Goal: Task Accomplishment & Management: Manage account settings

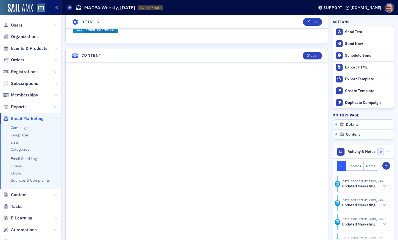
scroll to position [280, 0]
click at [313, 54] on div "Edit" at bounding box center [313, 55] width 7 height 3
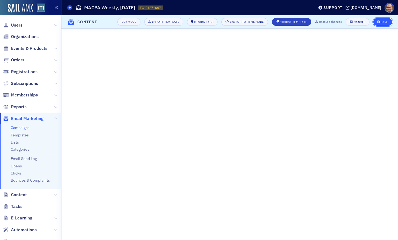
click at [384, 23] on div "Save" at bounding box center [383, 22] width 7 height 3
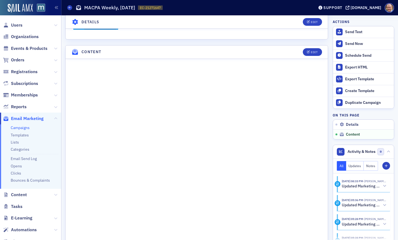
scroll to position [310, 0]
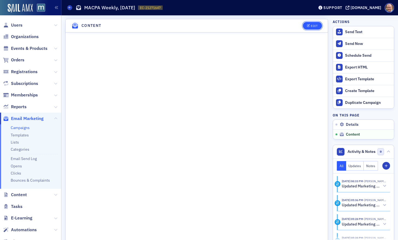
click at [310, 26] on span "Edit" at bounding box center [312, 25] width 11 height 3
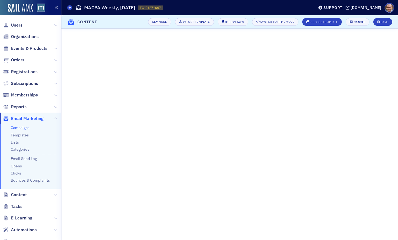
scroll to position [92, 0]
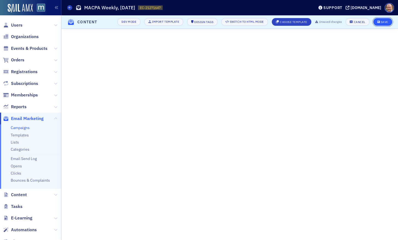
click at [379, 22] on icon "submit" at bounding box center [378, 22] width 3 height 3
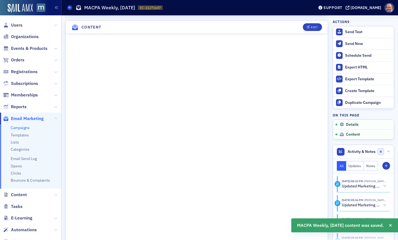
scroll to position [284, 0]
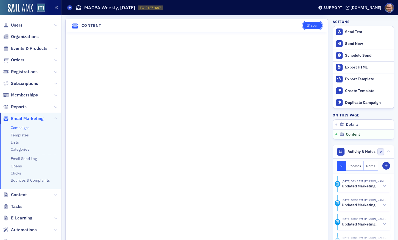
click at [314, 25] on div "Edit" at bounding box center [313, 25] width 7 height 3
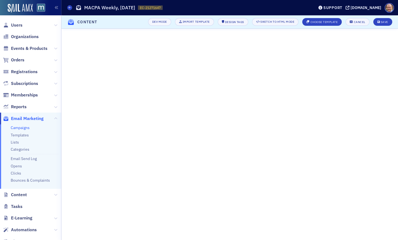
scroll to position [92, 0]
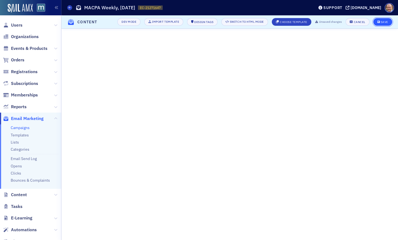
click at [381, 22] on div "Save" at bounding box center [383, 22] width 7 height 3
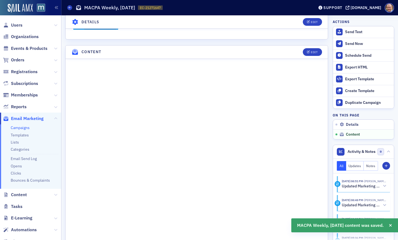
scroll to position [310, 0]
